Goal: Navigation & Orientation: Find specific page/section

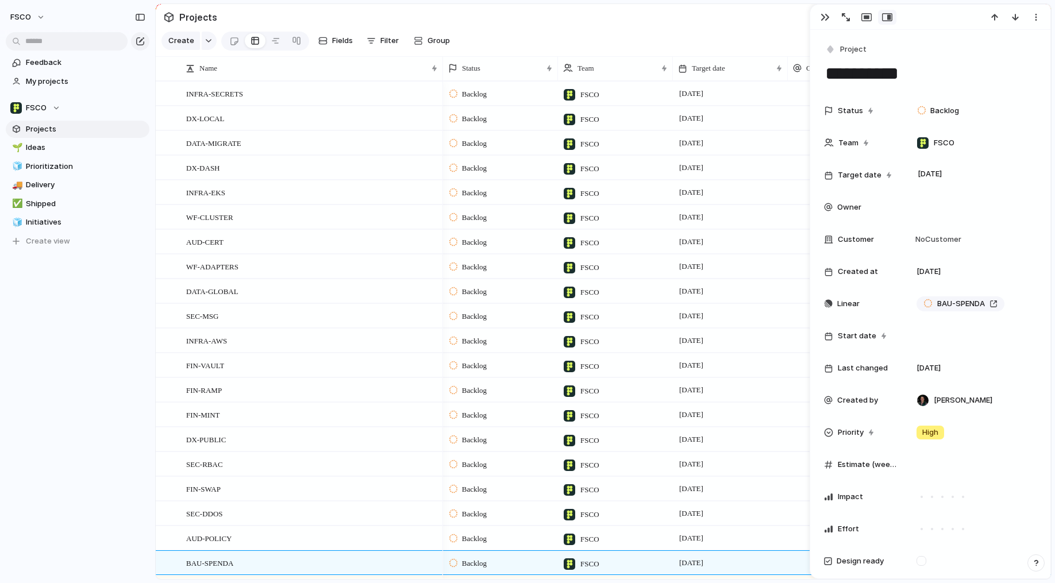
scroll to position [219, 0]
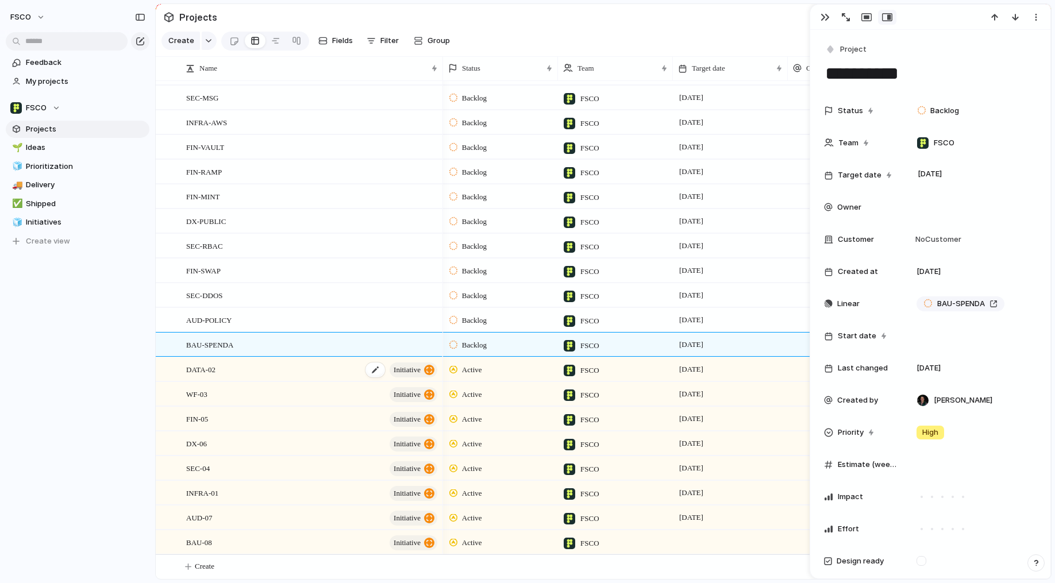
click at [206, 367] on span "DATA-02" at bounding box center [200, 369] width 29 height 13
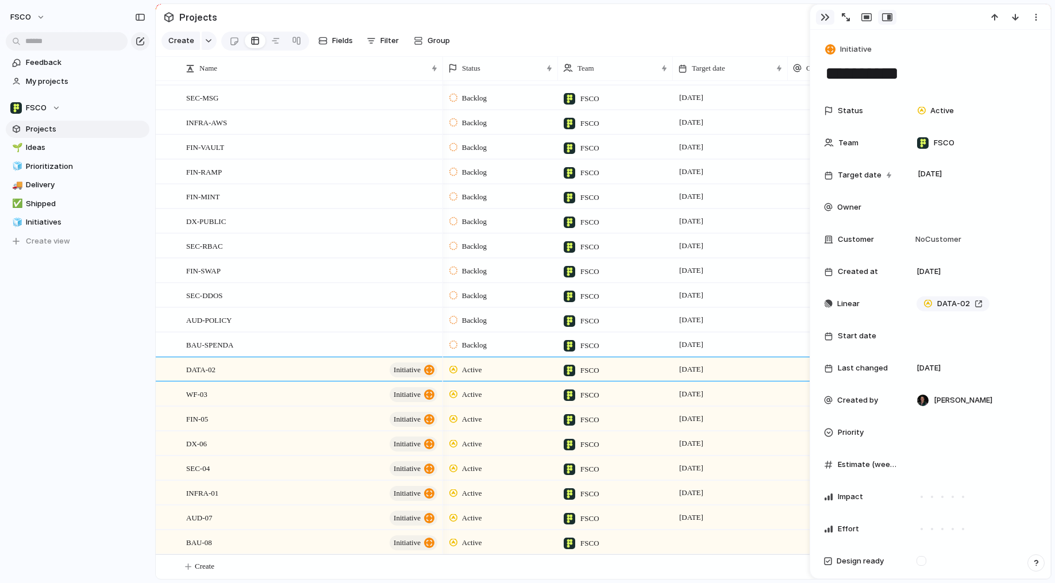
click at [825, 16] on div "button" at bounding box center [825, 17] width 9 height 9
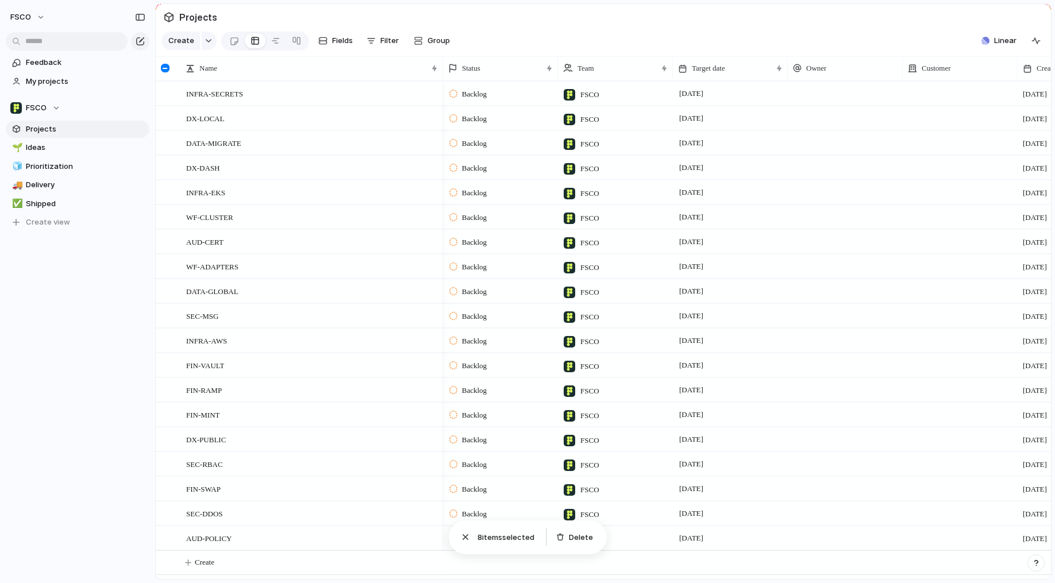
drag, startPoint x: 109, startPoint y: 363, endPoint x: 110, endPoint y: 357, distance: 6.0
click at [110, 357] on div "FSCO Feedback My projects FSCO Projects 🌱 Ideas 🧊 Prioritization 🚚 Delivery ✅ S…" at bounding box center [77, 291] width 155 height 583
